Goal: Obtain resource: Download file/media

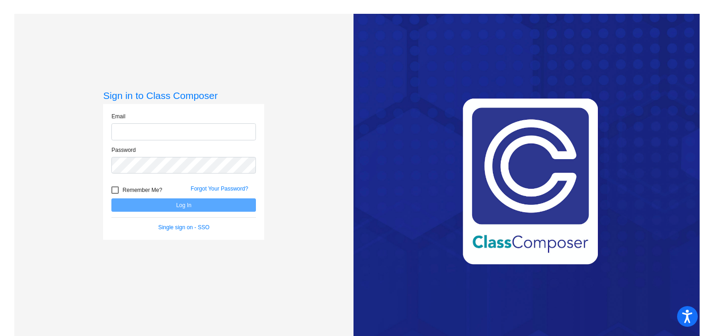
type input "[EMAIL_ADDRESS][PERSON_NAME][DOMAIN_NAME]"
click at [147, 201] on button "Log In" at bounding box center [183, 204] width 144 height 13
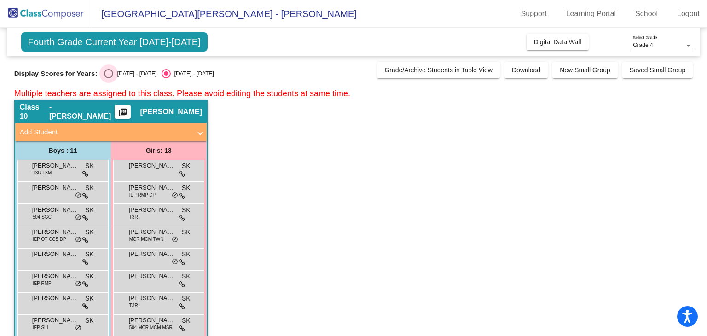
click at [108, 73] on div "Select an option" at bounding box center [108, 73] width 9 height 9
click at [108, 78] on input "[DATE] - [DATE]" at bounding box center [108, 78] width 0 height 0
radio input "true"
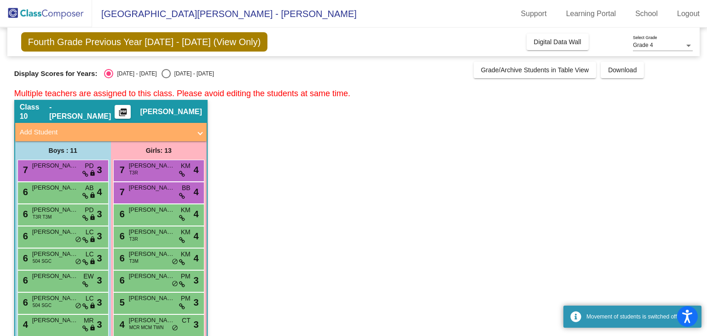
click at [128, 111] on mat-icon "picture_as_pdf" at bounding box center [122, 114] width 11 height 13
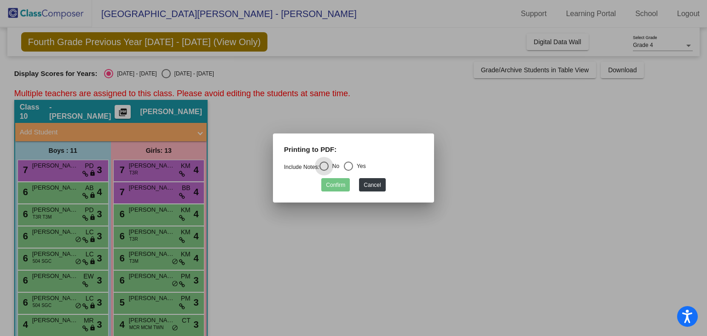
click at [353, 166] on div "Select an option" at bounding box center [348, 165] width 9 height 9
click at [348, 171] on input "Yes" at bounding box center [348, 171] width 0 height 0
radio input "true"
click at [343, 182] on button "Confirm" at bounding box center [335, 184] width 29 height 13
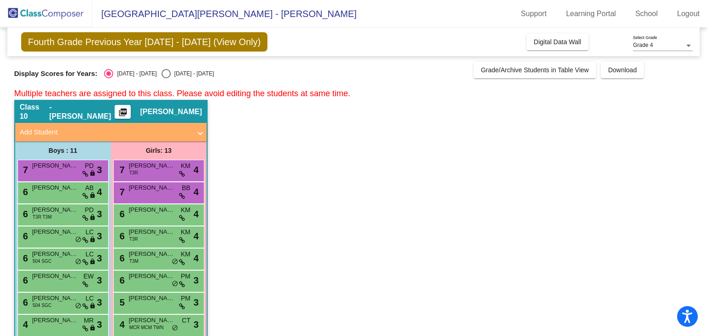
click at [206, 12] on span "[GEOGRAPHIC_DATA][PERSON_NAME] - [PERSON_NAME]" at bounding box center [224, 13] width 265 height 15
click at [685, 46] on div at bounding box center [688, 45] width 8 height 6
click at [685, 46] on span "Grade 4" at bounding box center [663, 45] width 60 height 17
click at [287, 127] on app-classroom "Class 10 - [PERSON_NAME] picture_as_pdf [PERSON_NAME] Add Student First Name La…" at bounding box center [353, 281] width 679 height 362
click at [628, 66] on span "Download" at bounding box center [622, 69] width 29 height 7
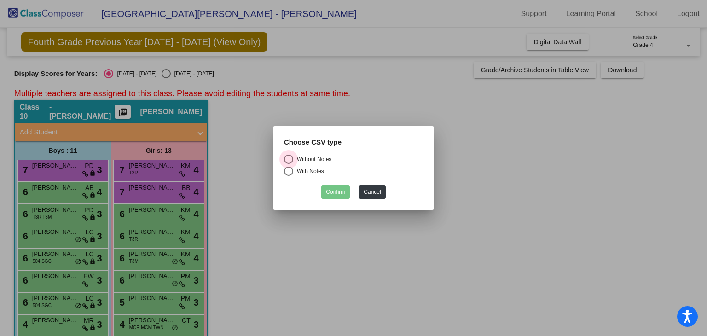
click at [288, 156] on div "Select an option" at bounding box center [288, 159] width 9 height 9
click at [288, 164] on input "Without Notes" at bounding box center [288, 164] width 0 height 0
radio input "true"
click at [333, 191] on button "Confirm" at bounding box center [335, 191] width 29 height 13
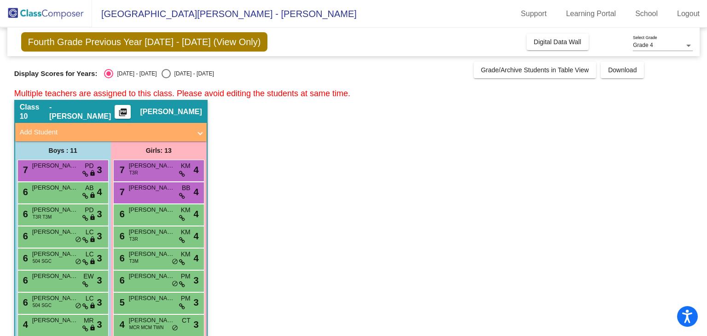
click at [562, 118] on app-classroom "Class 10 - [PERSON_NAME] picture_as_pdf [PERSON_NAME] Add Student First Name La…" at bounding box center [353, 281] width 679 height 362
click at [618, 72] on span "Download" at bounding box center [622, 69] width 29 height 7
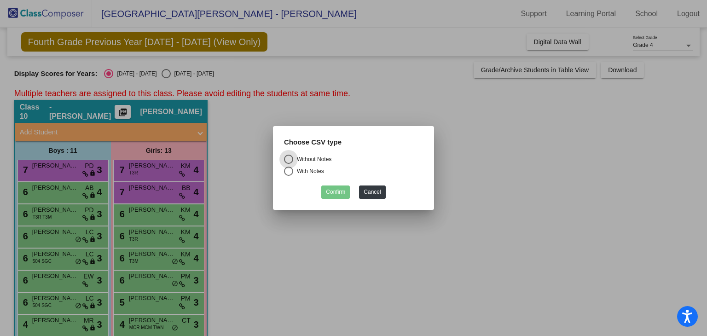
click at [291, 171] on div "Select an option" at bounding box center [288, 171] width 9 height 9
click at [288, 176] on input "With Notes" at bounding box center [288, 176] width 0 height 0
radio input "true"
click at [327, 190] on button "Confirm" at bounding box center [335, 191] width 29 height 13
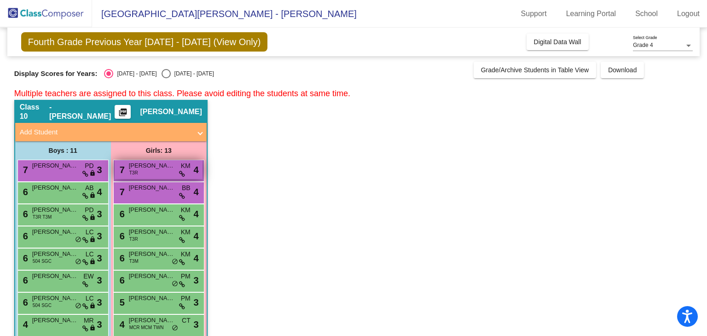
click at [141, 173] on div "7 [PERSON_NAME] T3R KM lock do_not_disturb_alt 4" at bounding box center [159, 169] width 88 height 19
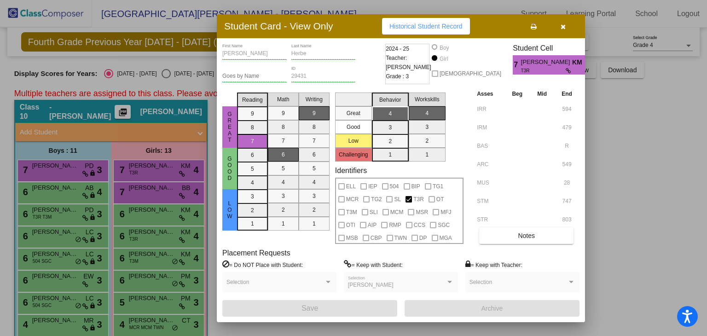
click at [564, 26] on icon "button" at bounding box center [562, 26] width 5 height 6
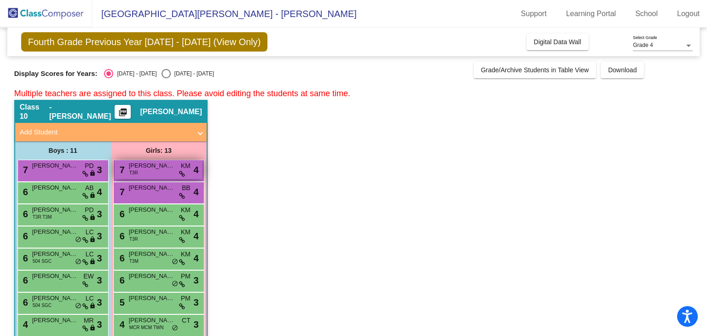
click at [178, 169] on div "7 [PERSON_NAME] T3R KM lock do_not_disturb_alt 4" at bounding box center [159, 169] width 88 height 19
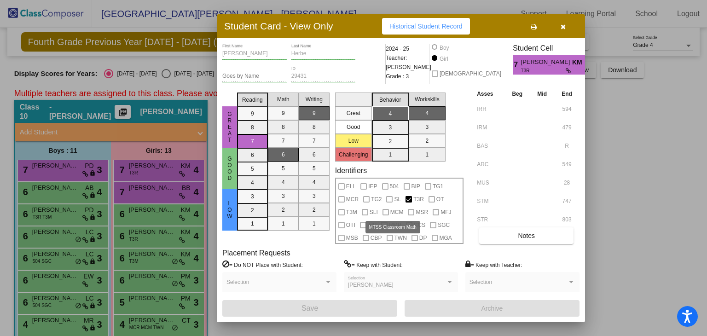
click at [394, 212] on span "MCM" at bounding box center [396, 212] width 13 height 11
click at [647, 192] on div at bounding box center [353, 168] width 707 height 336
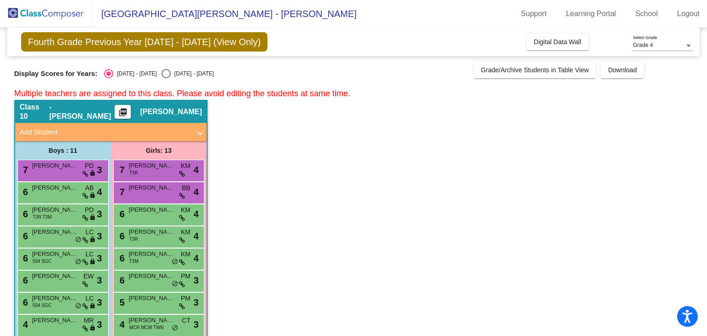
click at [37, 11] on img at bounding box center [46, 13] width 92 height 27
click at [551, 39] on span "Digital Data Wall" at bounding box center [557, 41] width 47 height 7
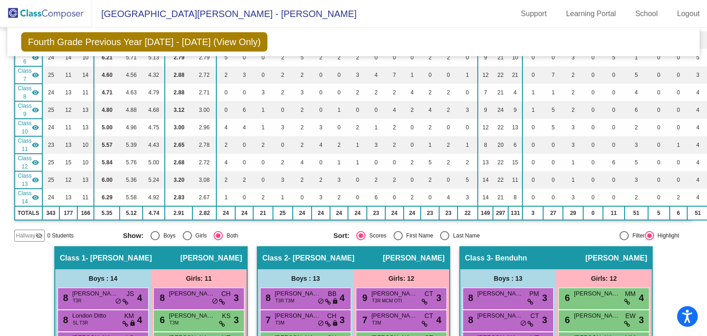
scroll to position [180, 0]
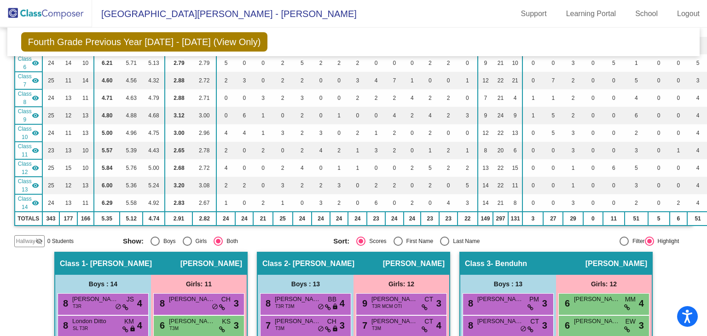
click at [25, 112] on span "Class 9" at bounding box center [25, 115] width 14 height 17
click at [33, 113] on mat-icon "visibility_off" at bounding box center [35, 115] width 7 height 7
click at [33, 113] on mat-icon "visibility" at bounding box center [35, 115] width 7 height 7
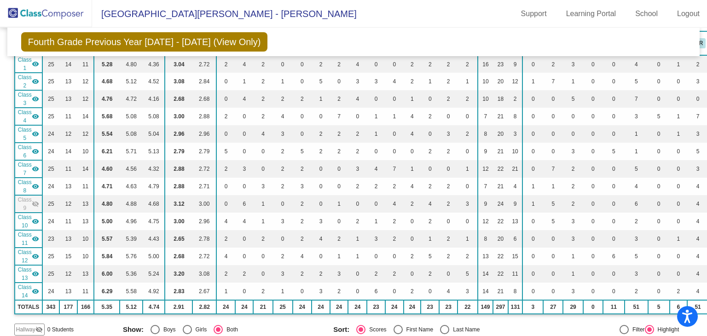
scroll to position [0, 0]
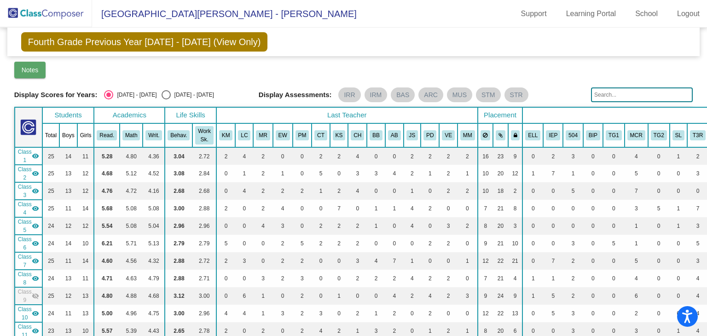
click at [33, 66] on span "Notes" at bounding box center [30, 69] width 17 height 7
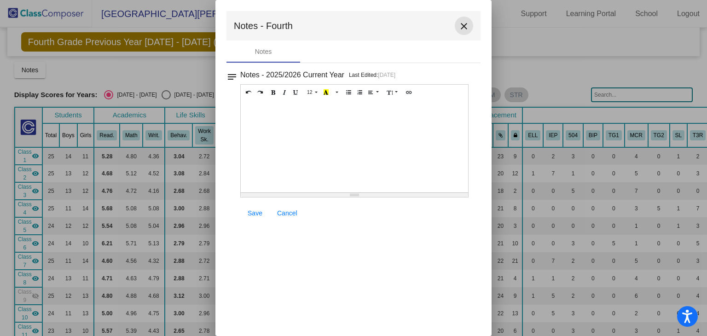
click at [465, 26] on mat-icon "close" at bounding box center [463, 26] width 11 height 11
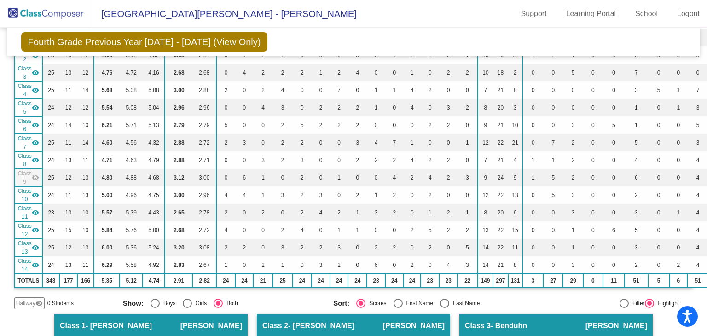
scroll to position [110, 0]
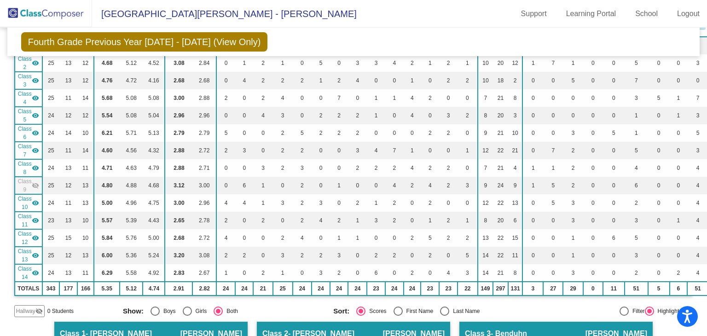
click at [71, 13] on img at bounding box center [46, 13] width 92 height 27
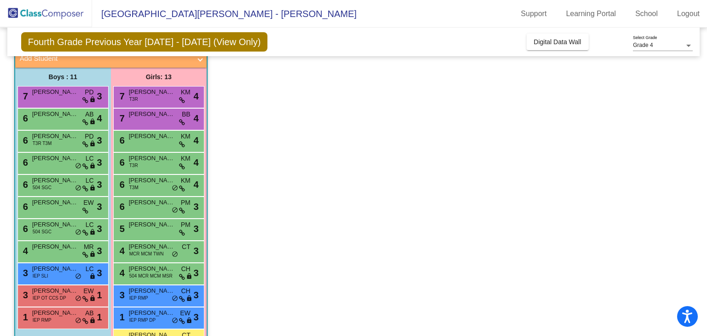
scroll to position [125, 0]
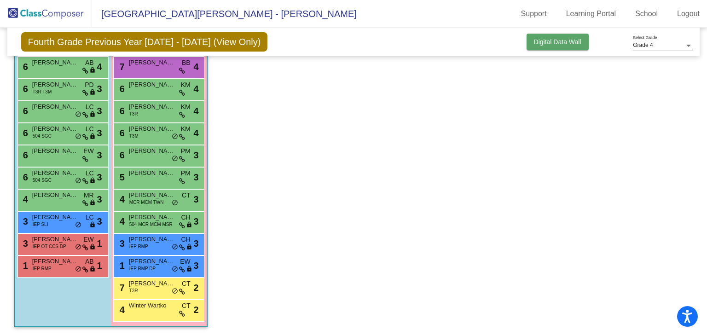
click at [564, 44] on span "Digital Data Wall" at bounding box center [557, 41] width 47 height 7
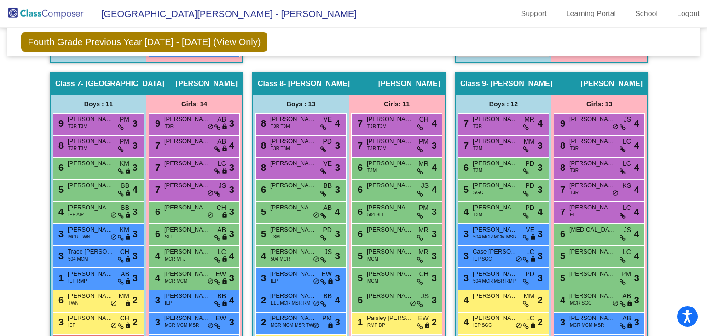
scroll to position [1093, 0]
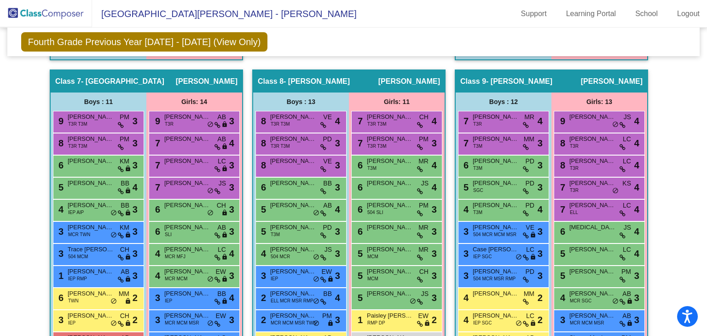
click at [598, 77] on span "[PERSON_NAME]" at bounding box center [612, 81] width 62 height 9
click at [515, 116] on span "[PERSON_NAME]" at bounding box center [495, 116] width 46 height 9
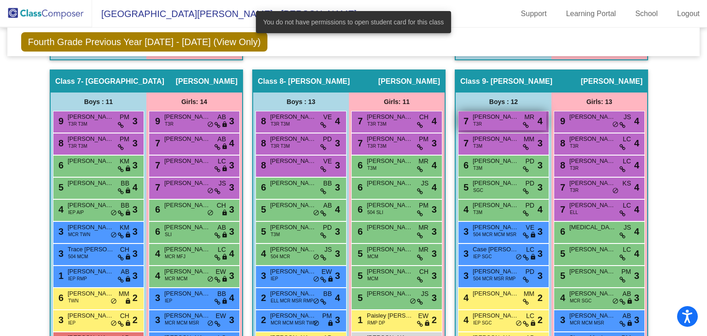
click at [515, 116] on span "[PERSON_NAME]" at bounding box center [495, 116] width 46 height 9
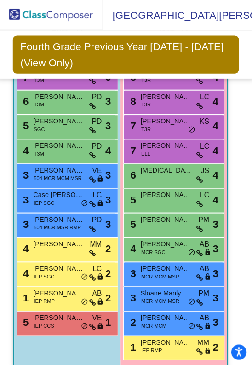
scroll to position [3387, 0]
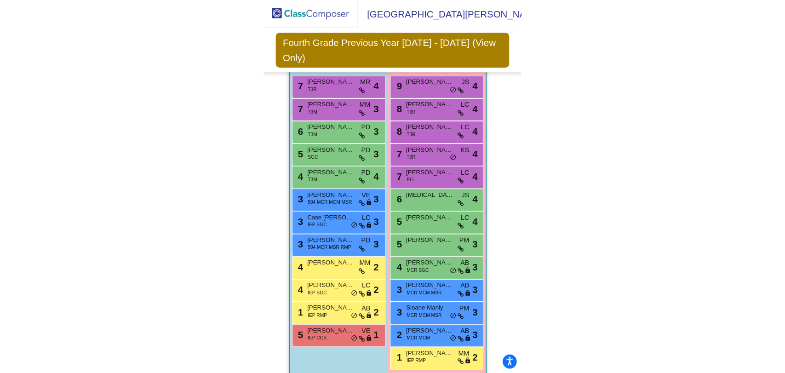
scroll to position [3330, 0]
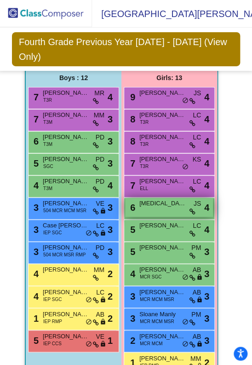
click at [167, 207] on div "6 [MEDICAL_DATA][PERSON_NAME] JS lock do_not_disturb_alt 4" at bounding box center [169, 207] width 88 height 19
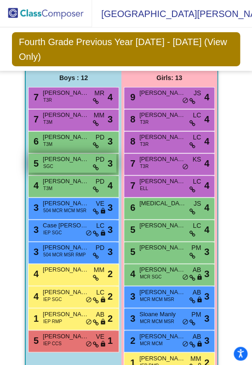
drag, startPoint x: 73, startPoint y: 154, endPoint x: 60, endPoint y: 155, distance: 12.5
click at [60, 155] on span "[PERSON_NAME]" at bounding box center [66, 159] width 46 height 9
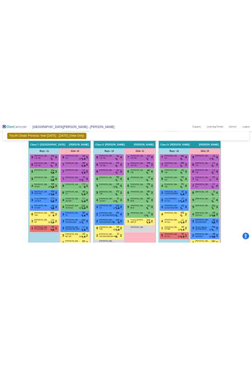
scroll to position [1111, 0]
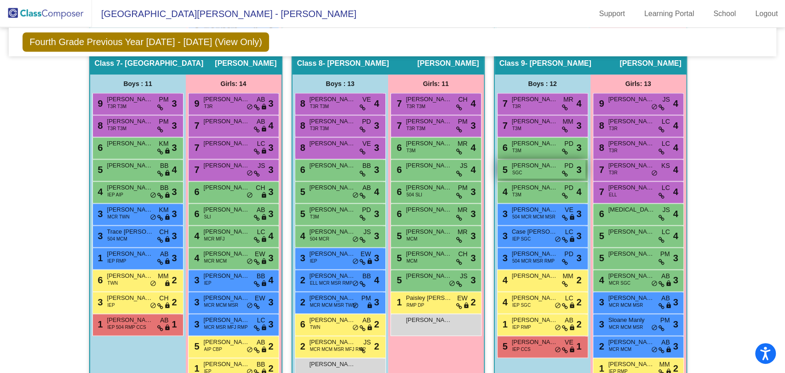
click at [534, 161] on span "[PERSON_NAME]" at bounding box center [535, 165] width 46 height 9
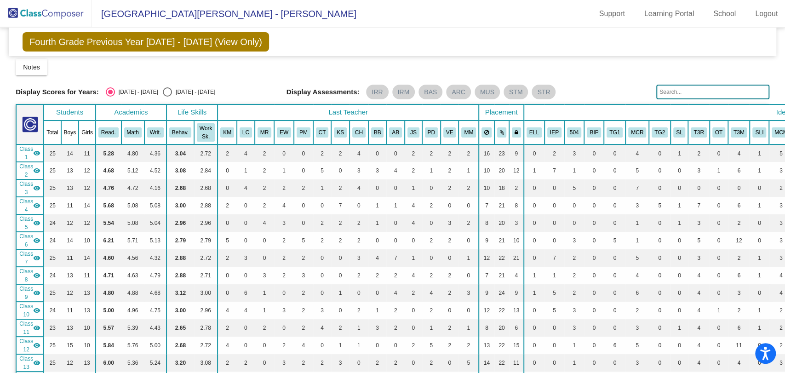
scroll to position [0, 0]
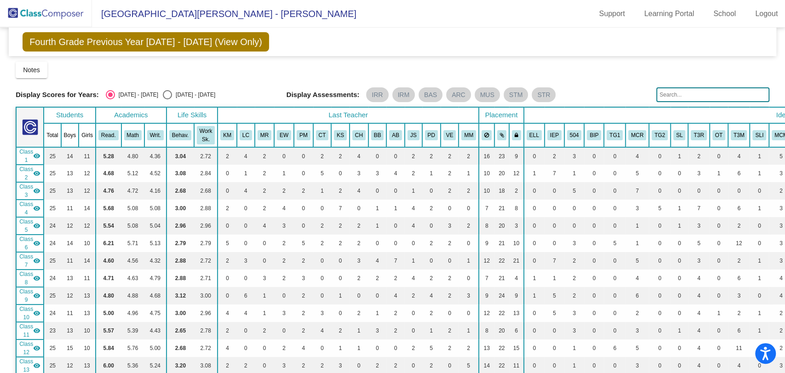
click at [52, 14] on img at bounding box center [46, 13] width 92 height 27
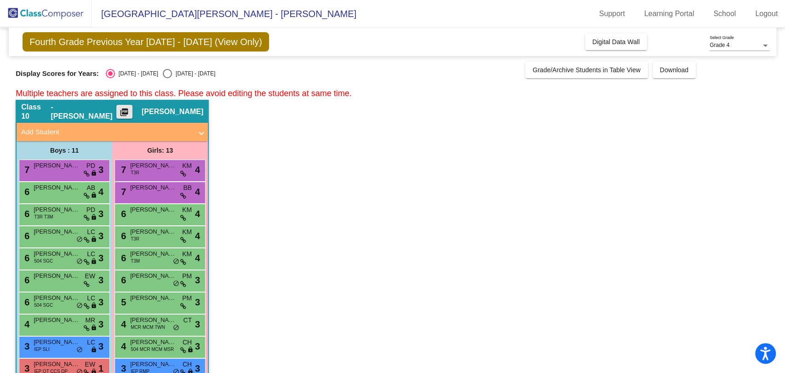
click at [130, 114] on mat-icon "picture_as_pdf" at bounding box center [124, 114] width 11 height 13
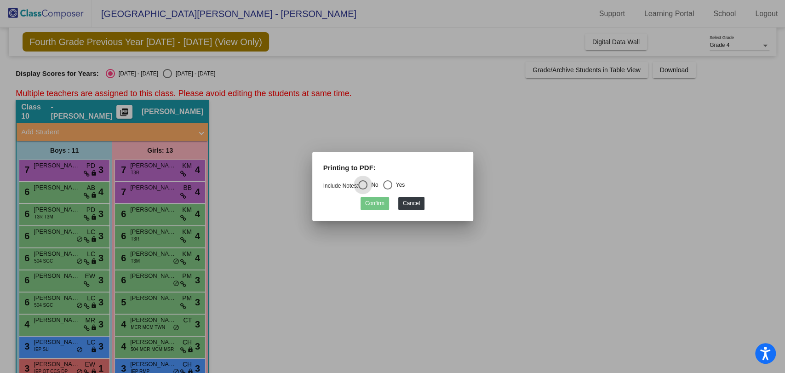
click at [391, 185] on div "Select an option" at bounding box center [387, 184] width 9 height 9
click at [388, 190] on input "Yes" at bounding box center [387, 190] width 0 height 0
radio input "true"
click at [381, 205] on button "Confirm" at bounding box center [375, 203] width 29 height 13
